Goal: Information Seeking & Learning: Learn about a topic

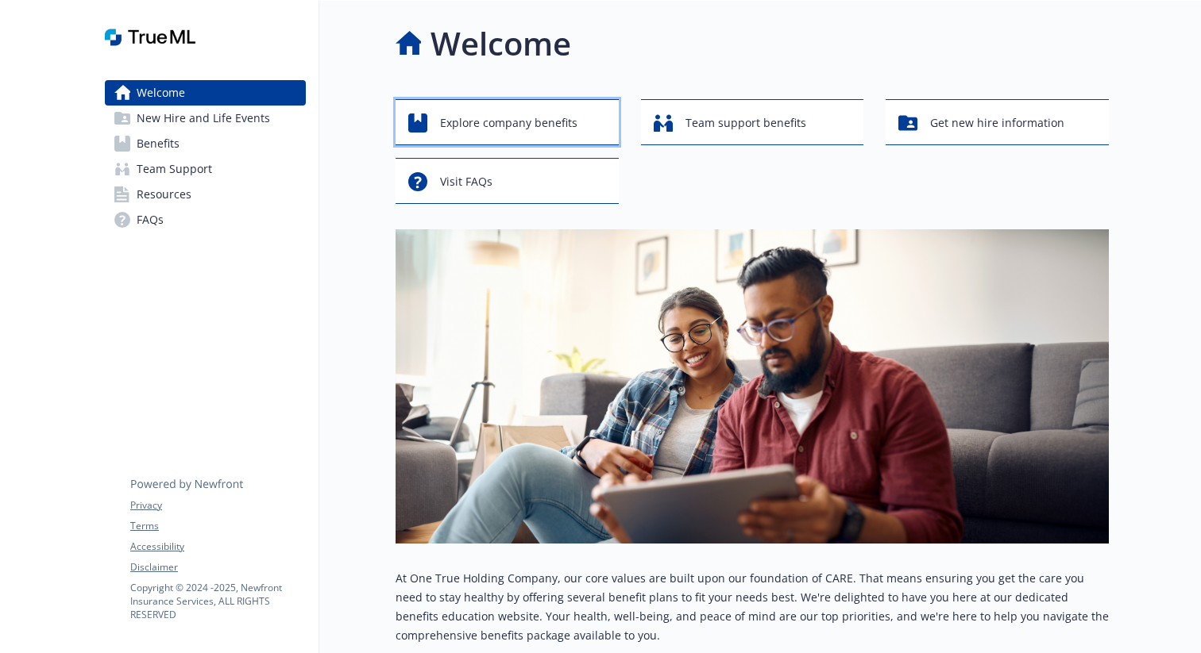
click at [478, 132] on span "Explore company benefits" at bounding box center [508, 123] width 137 height 30
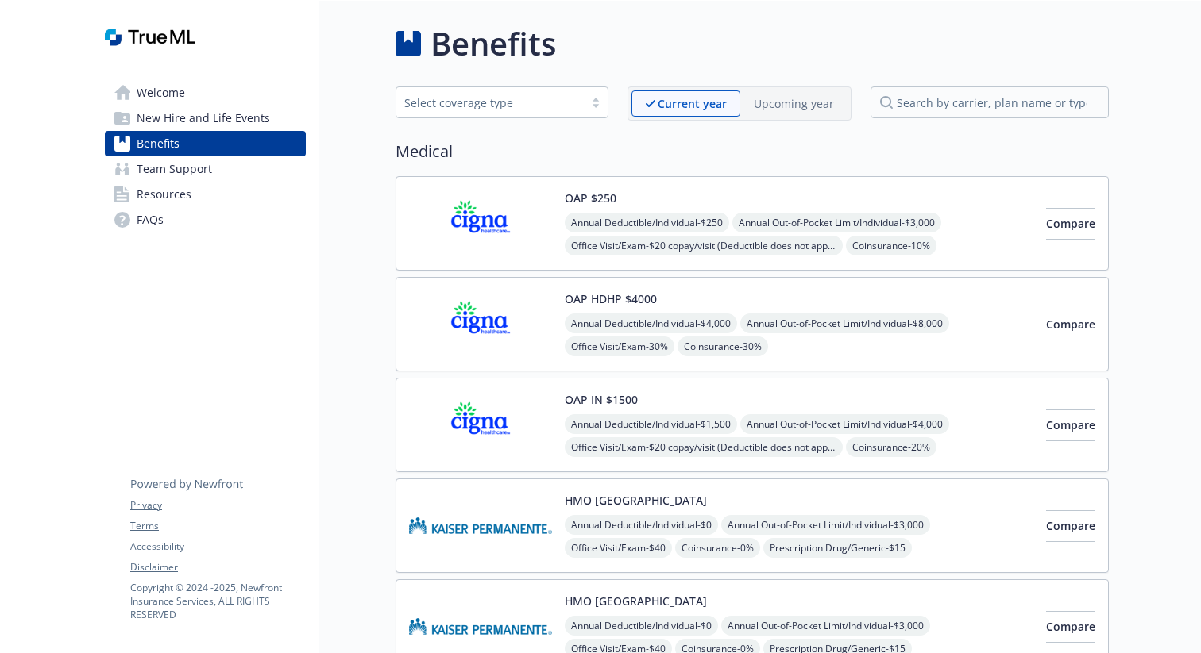
scroll to position [25, 0]
